Goal: Check status: Check status

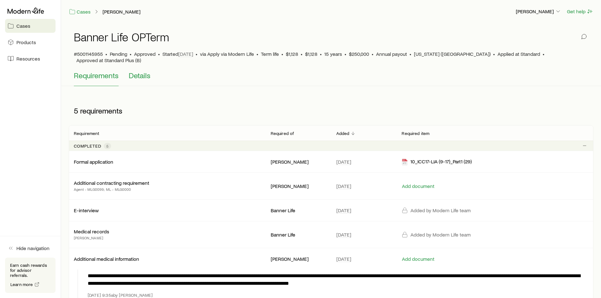
click at [143, 71] on span "Details" at bounding box center [140, 75] width 22 height 9
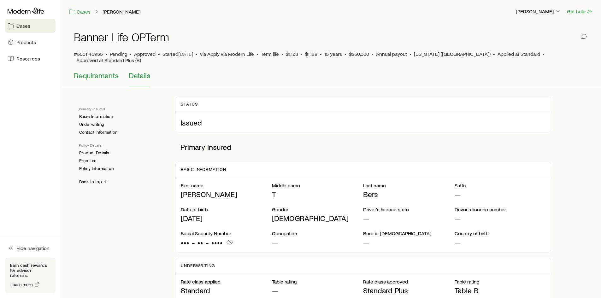
click at [99, 71] on span "Requirements" at bounding box center [96, 75] width 45 height 9
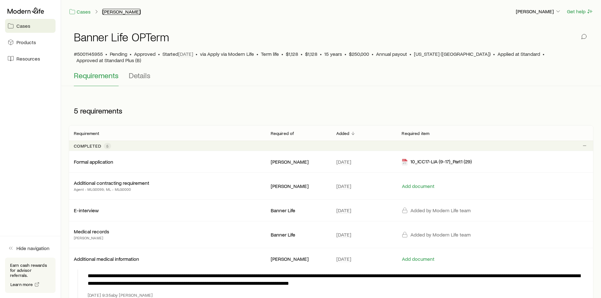
click at [114, 11] on link "[PERSON_NAME]" at bounding box center [121, 12] width 38 height 6
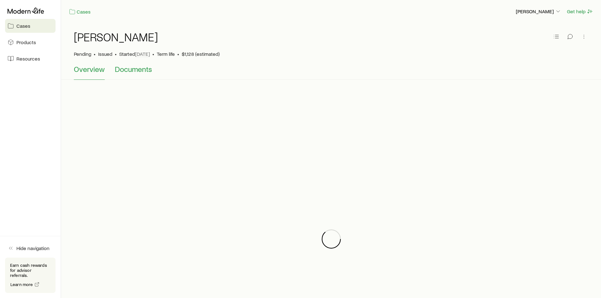
click at [121, 71] on span "Documents" at bounding box center [133, 69] width 37 height 9
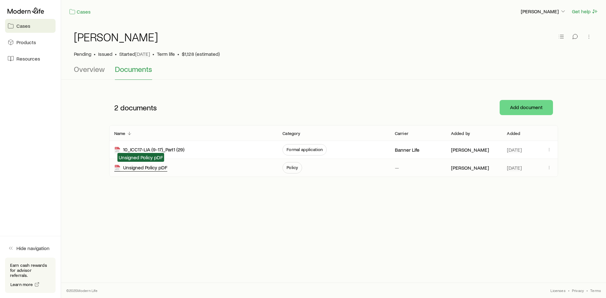
click at [144, 167] on div "Unsigned Policy pDF" at bounding box center [140, 167] width 53 height 7
click at [557, 12] on p "[PERSON_NAME]" at bounding box center [543, 11] width 45 height 6
click at [505, 61] on span "Sign out" at bounding box center [513, 59] width 17 height 6
